Goal: Information Seeking & Learning: Learn about a topic

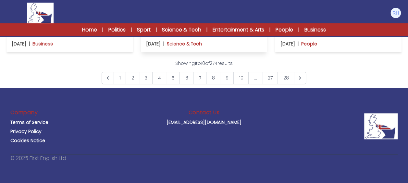
scroll to position [487, 0]
click at [230, 31] on link "Entertainment & Arts" at bounding box center [238, 30] width 52 height 8
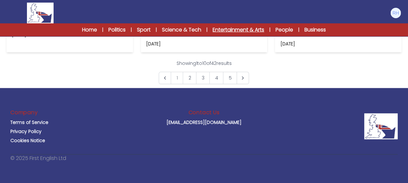
scroll to position [487, 0]
click at [203, 84] on link "3" at bounding box center [203, 78] width 14 height 12
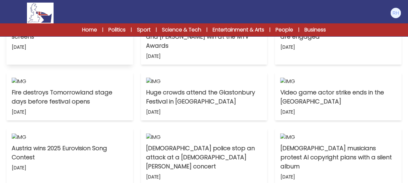
scroll to position [190, 0]
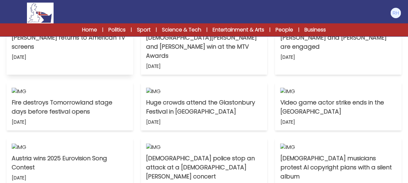
click at [76, 30] on img at bounding box center [70, 27] width 116 height 8
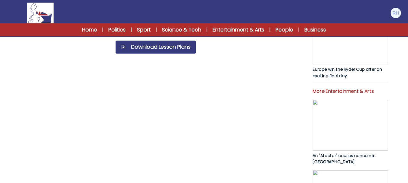
scroll to position [227, 0]
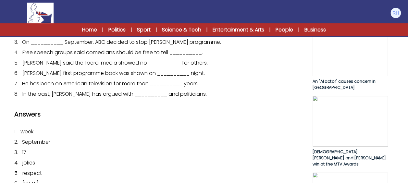
scroll to position [324, 0]
